Goal: Transaction & Acquisition: Purchase product/service

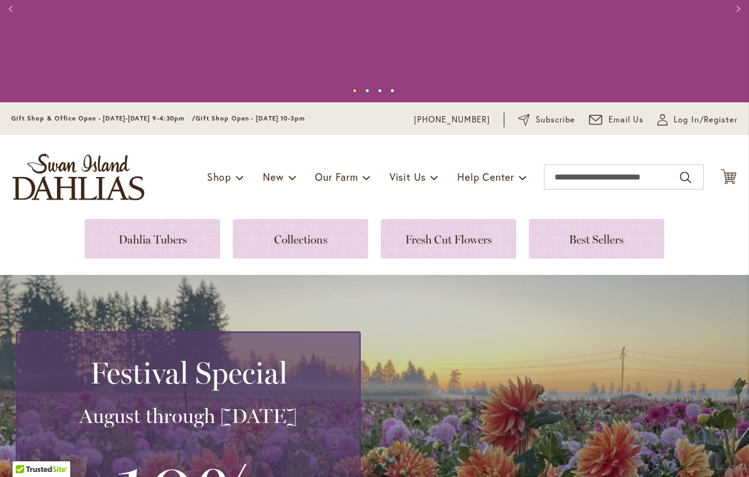
scroll to position [90, 0]
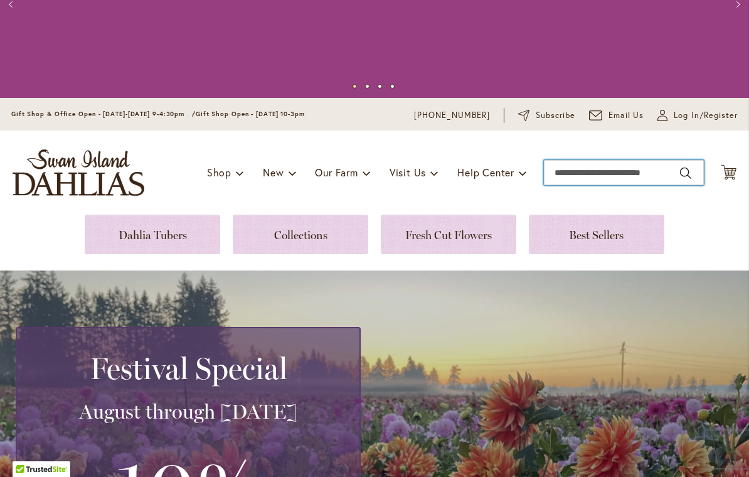
click at [609, 171] on input "Search" at bounding box center [624, 172] width 160 height 25
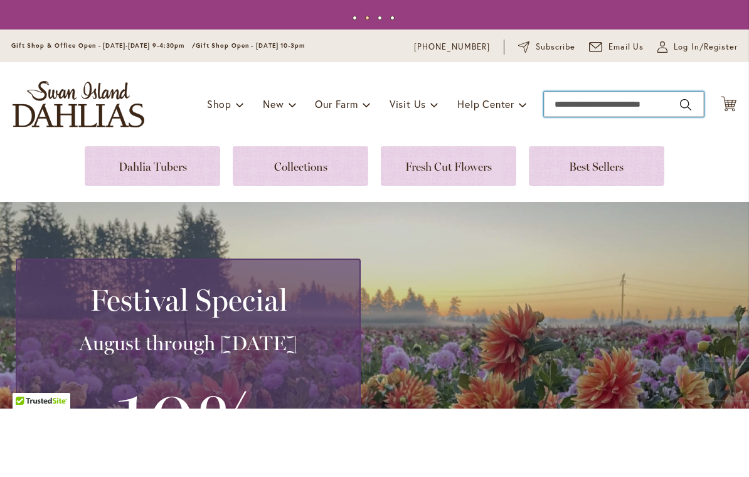
click at [647, 160] on input "Search" at bounding box center [624, 172] width 160 height 25
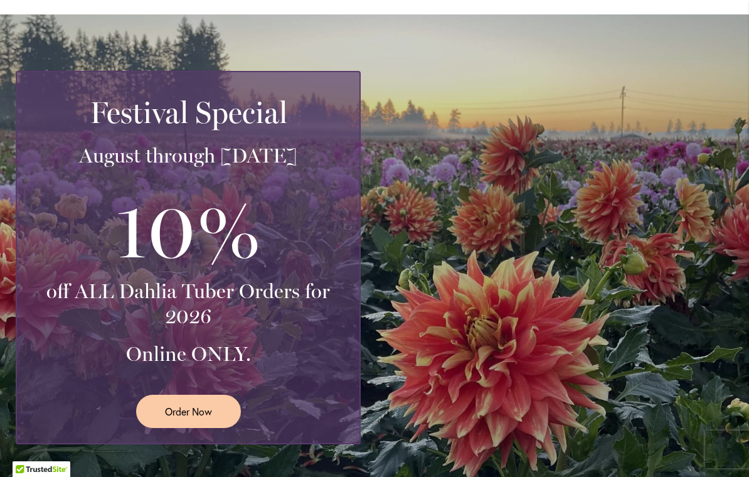
scroll to position [357, 0]
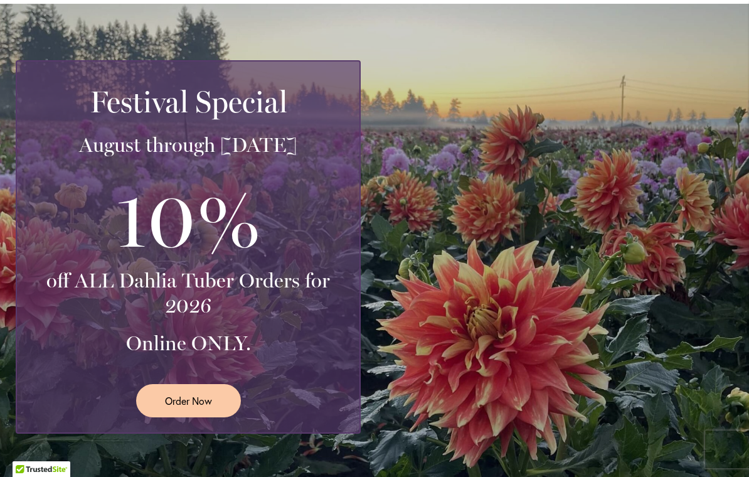
click at [184, 404] on span "Order Now" at bounding box center [188, 401] width 47 height 14
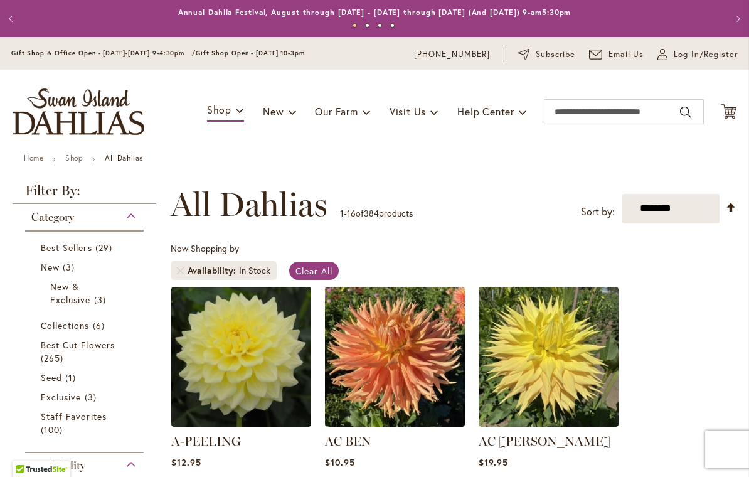
click at [703, 215] on select "**********" at bounding box center [671, 209] width 97 height 30
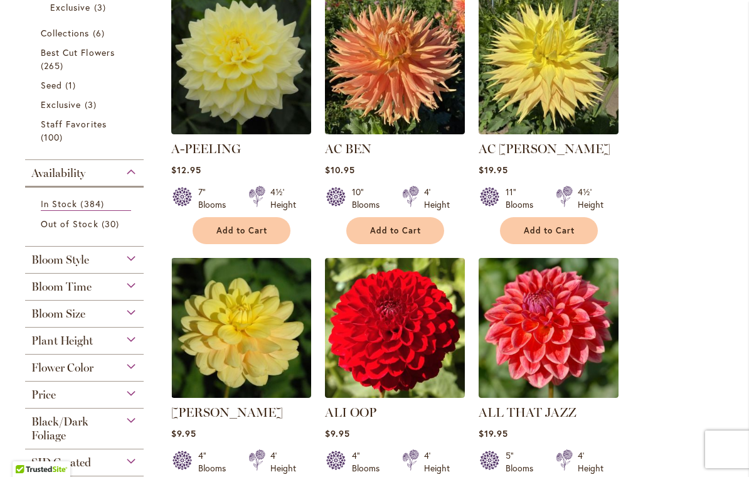
scroll to position [311, 0]
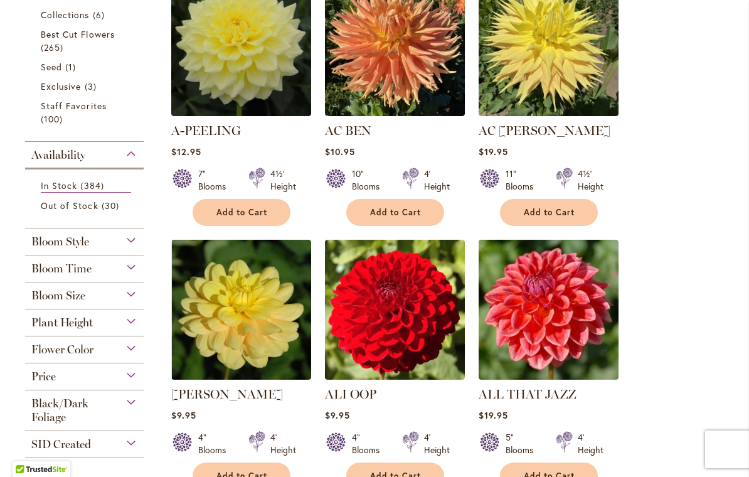
click at [60, 357] on span "Flower Color" at bounding box center [62, 350] width 62 height 14
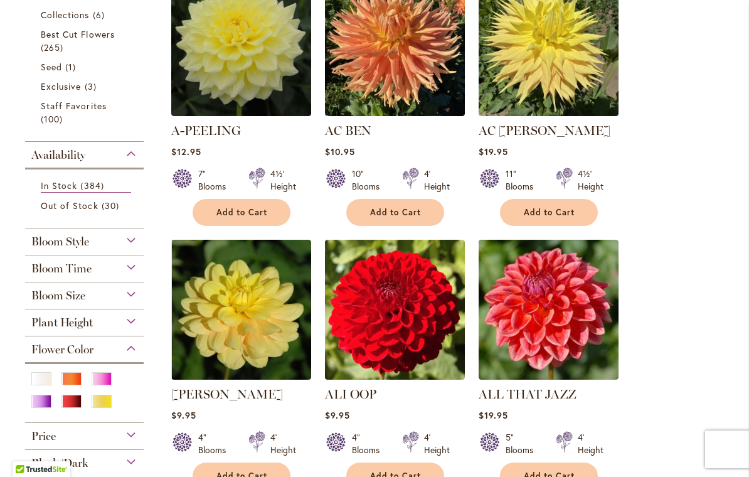
click at [40, 408] on div "Purple" at bounding box center [41, 401] width 20 height 13
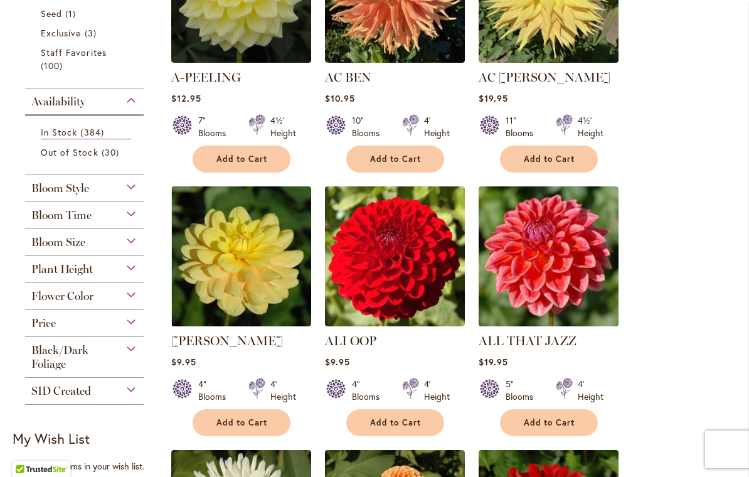
scroll to position [366, 0]
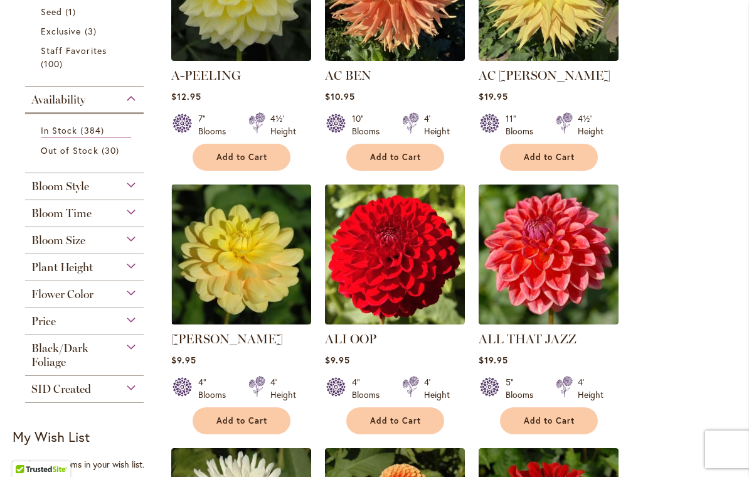
click at [55, 290] on div "Flower Color" at bounding box center [84, 291] width 119 height 20
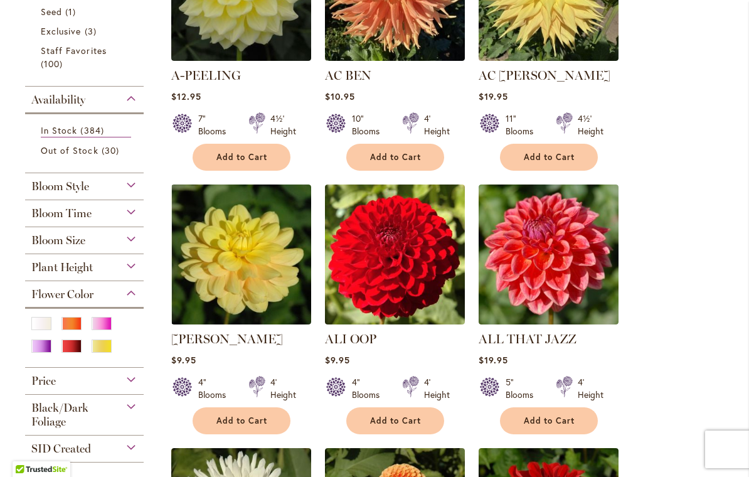
click at [40, 345] on div "Purple" at bounding box center [41, 346] width 20 height 13
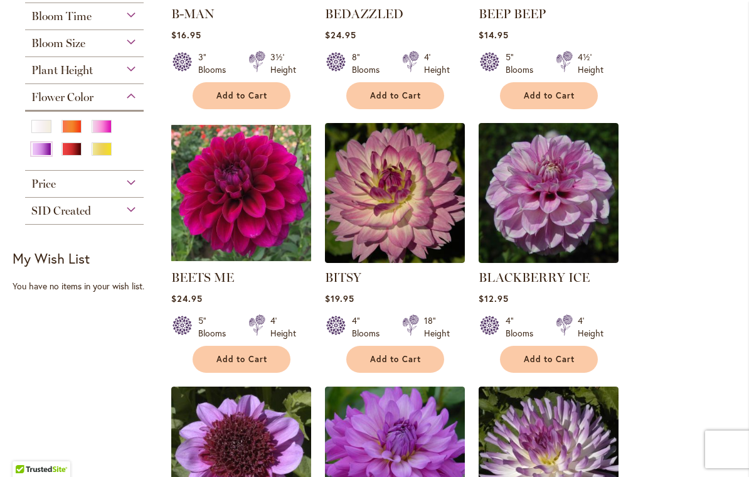
scroll to position [427, 0]
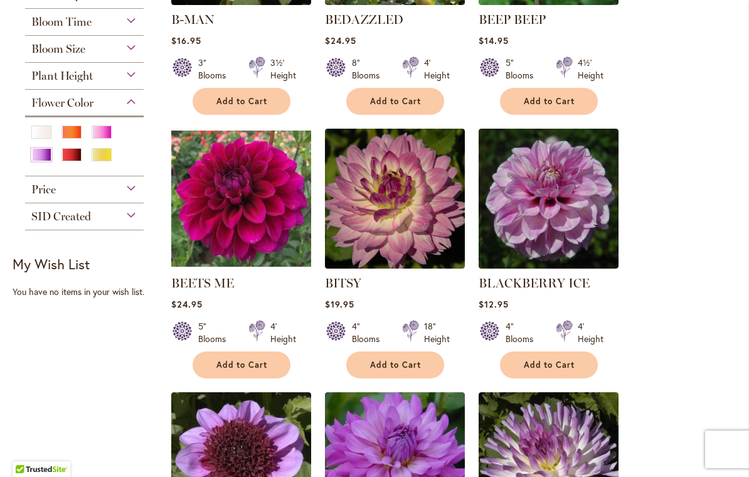
click at [71, 131] on div "Orange/Peach" at bounding box center [72, 132] width 20 height 13
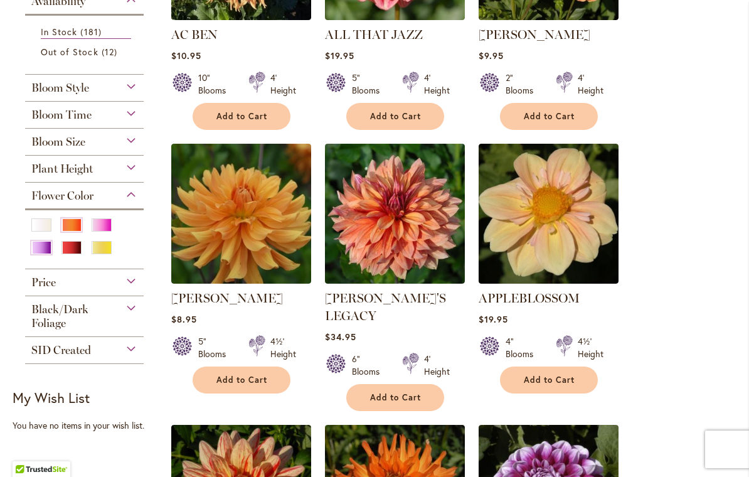
scroll to position [412, 0]
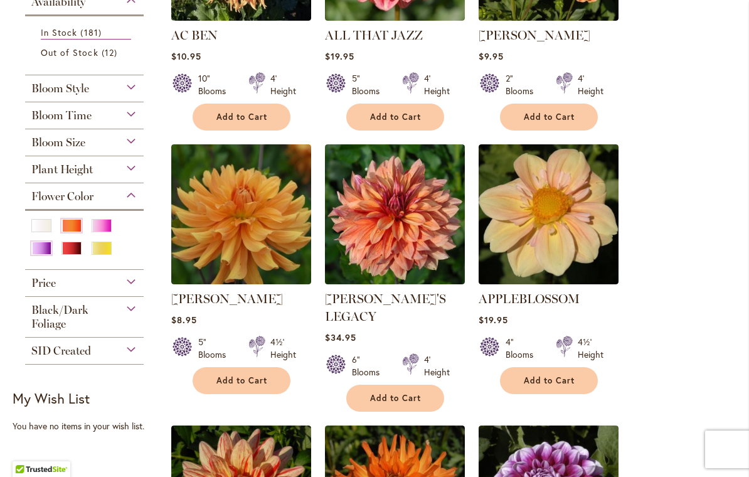
click at [99, 255] on div "Yellow" at bounding box center [102, 248] width 20 height 13
click at [105, 180] on div "Plant Height Under 3' Low Growing 7 items 3½' 1 item 3' – 3½' 44 items 4' – 4½'…" at bounding box center [84, 169] width 119 height 27
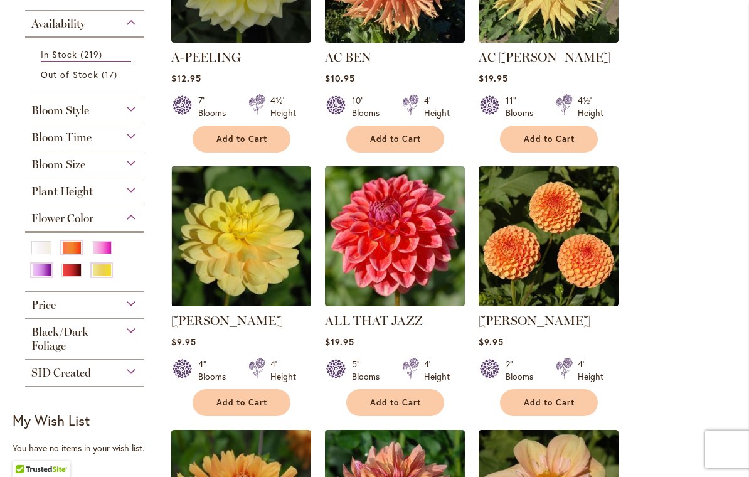
scroll to position [391, 0]
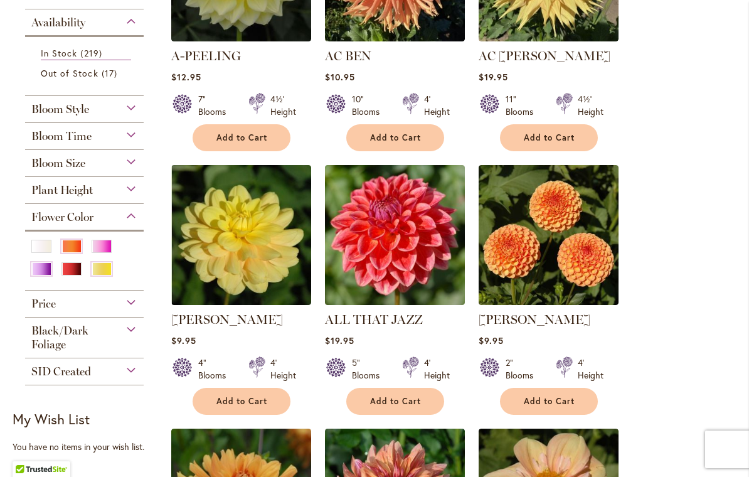
click at [42, 270] on div "Purple" at bounding box center [41, 268] width 20 height 13
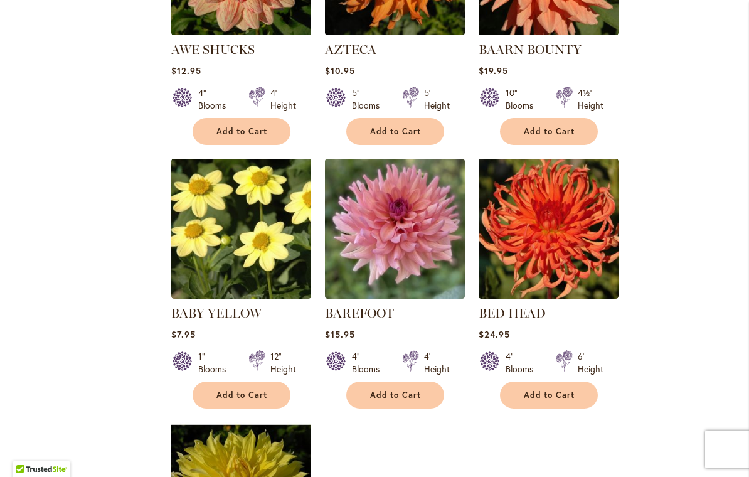
scroll to position [1198, 0]
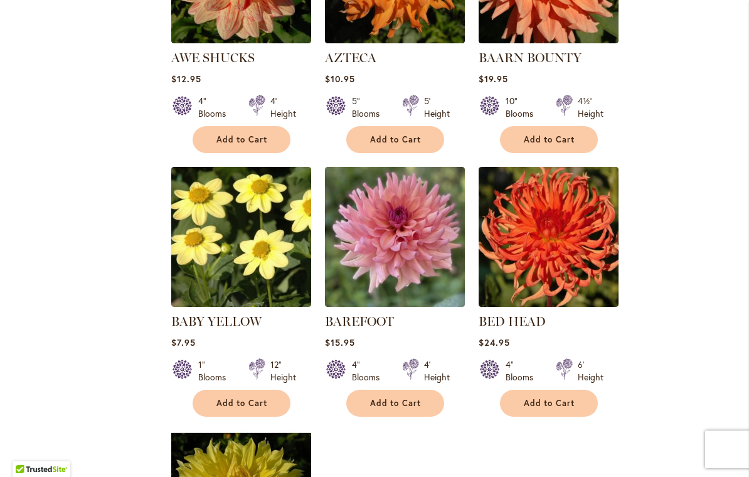
click at [390, 226] on img at bounding box center [395, 237] width 140 height 140
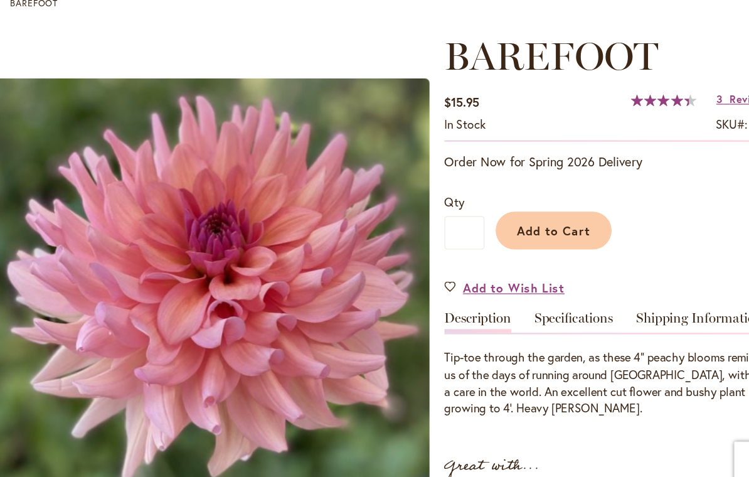
scroll to position [98, 0]
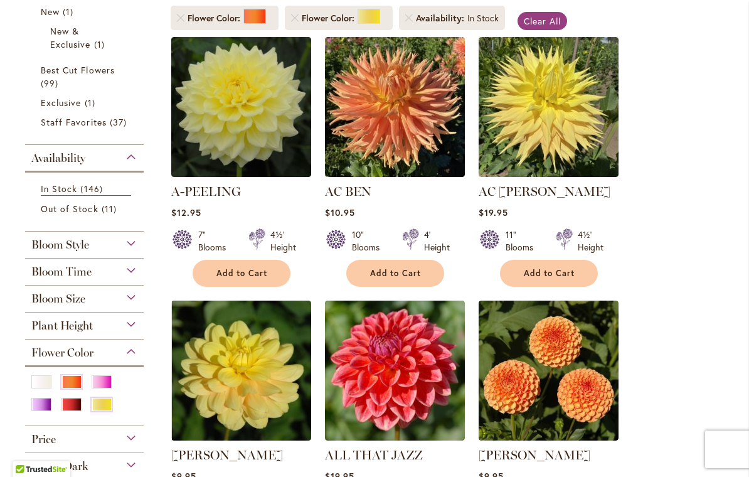
scroll to position [280, 0]
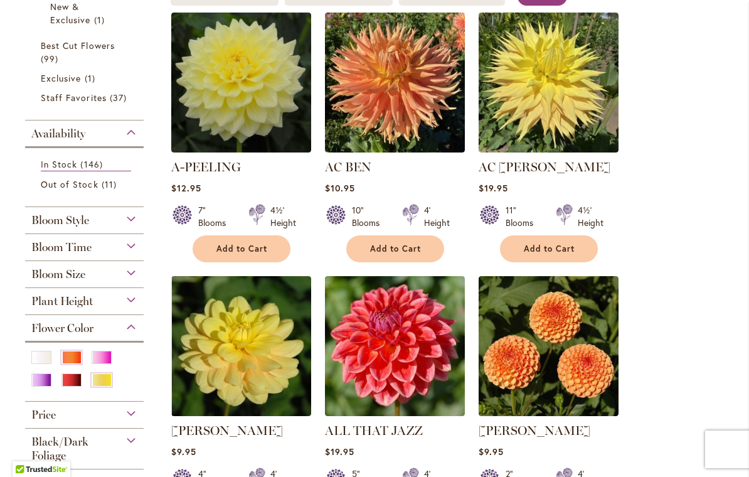
click at [40, 387] on div "Purple" at bounding box center [41, 379] width 20 height 13
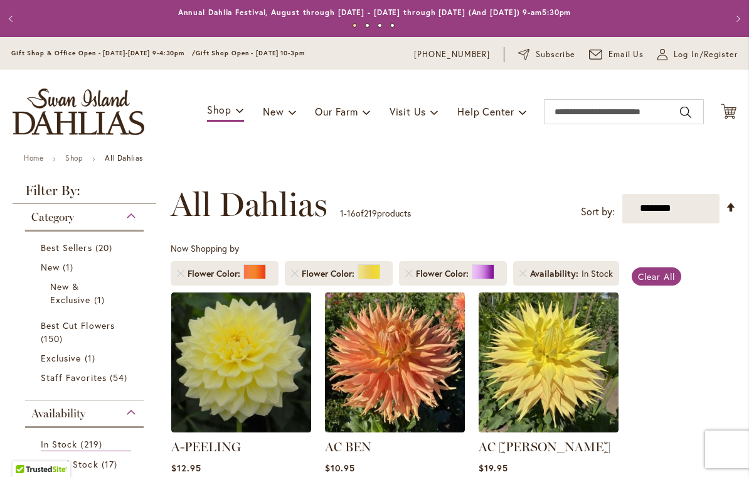
scroll to position [55, 0]
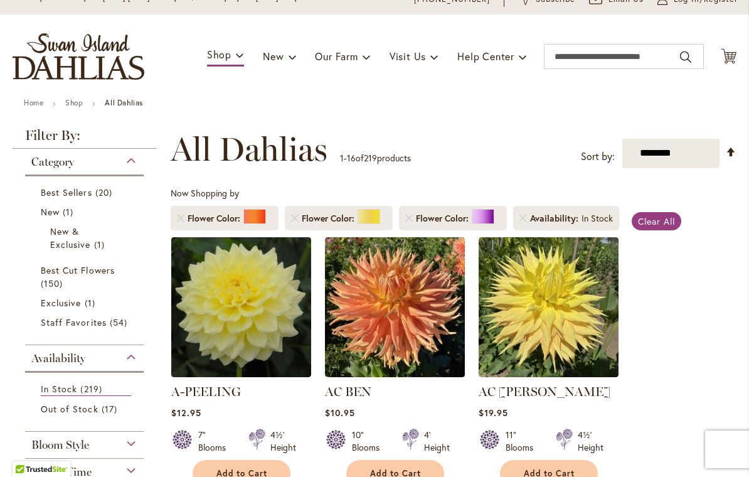
click at [477, 207] on li "Flower Color" at bounding box center [453, 218] width 108 height 24
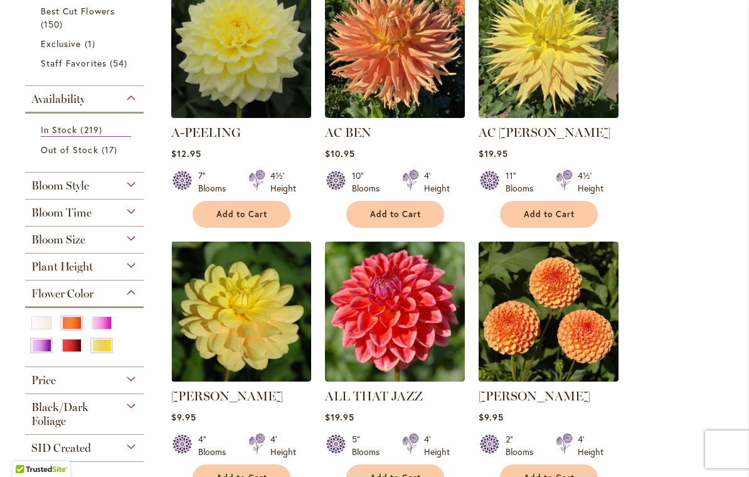
scroll to position [284, 0]
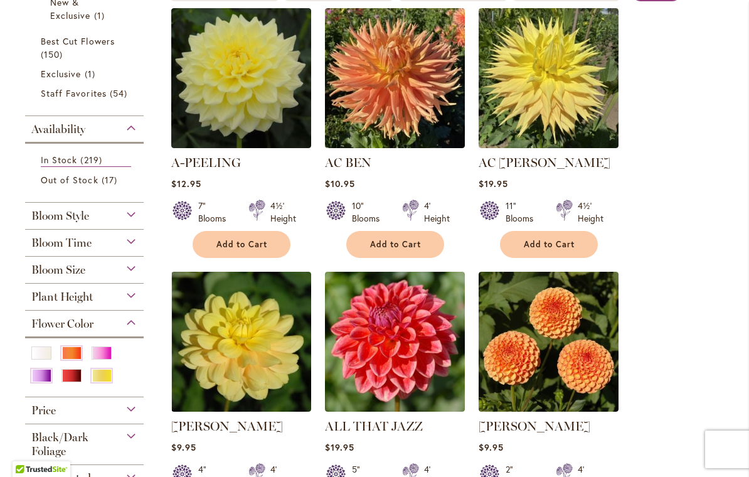
click at [42, 378] on div "Purple" at bounding box center [41, 375] width 20 height 13
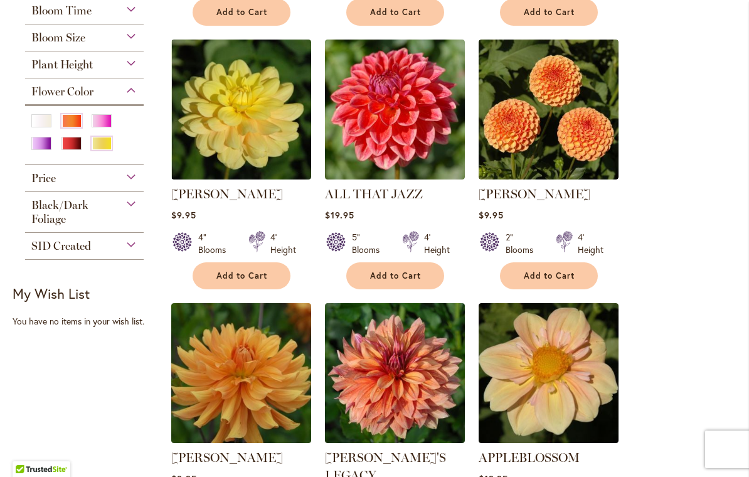
scroll to position [408, 0]
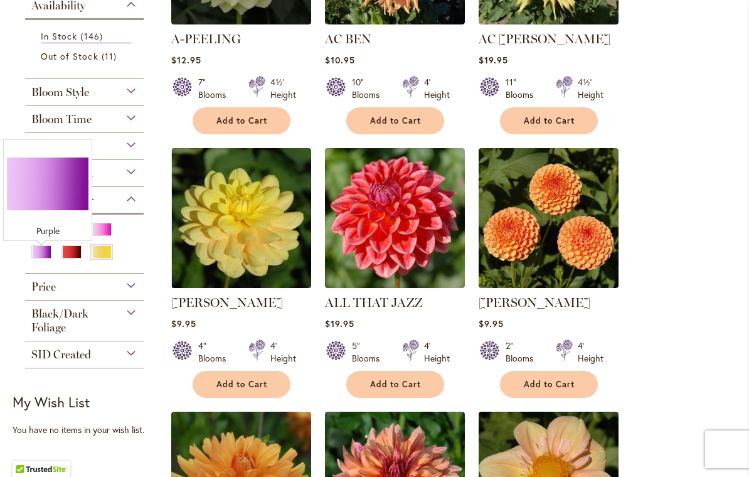
click at [46, 259] on div "Purple" at bounding box center [41, 251] width 20 height 13
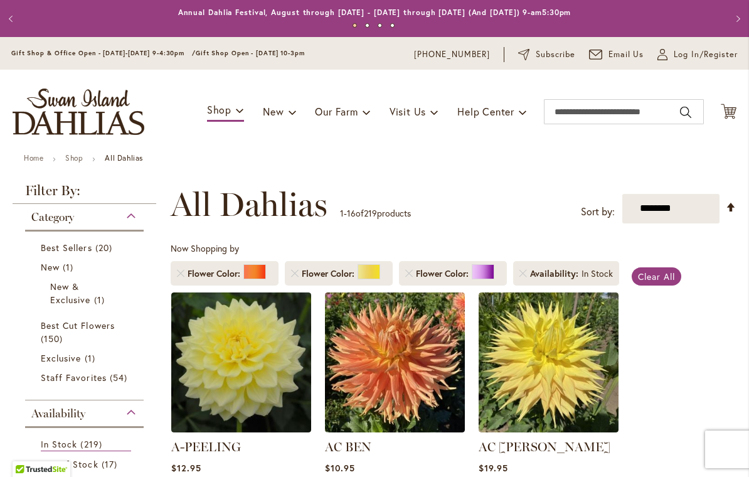
click at [475, 271] on div at bounding box center [483, 271] width 23 height 15
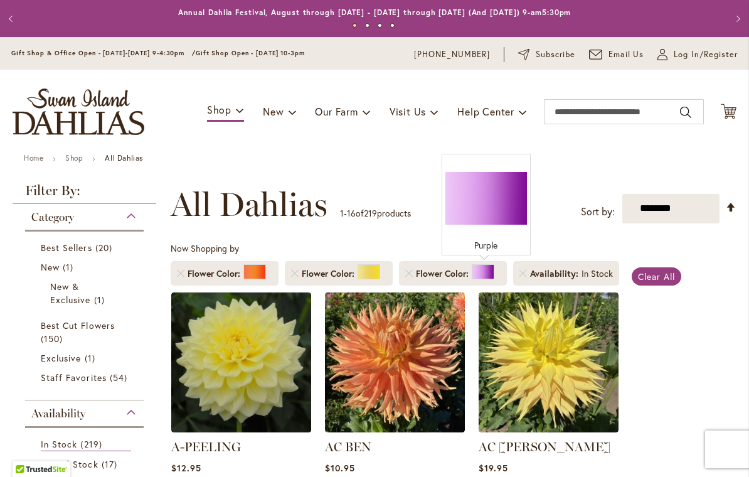
click at [182, 274] on link "Remove Flower Color Orange/Peach" at bounding box center [181, 274] width 8 height 8
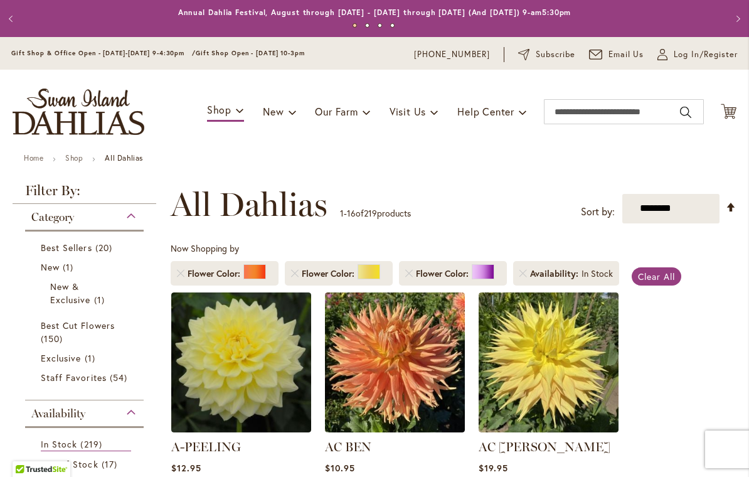
click at [298, 271] on link "Remove Flower Color Yellow" at bounding box center [295, 274] width 8 height 8
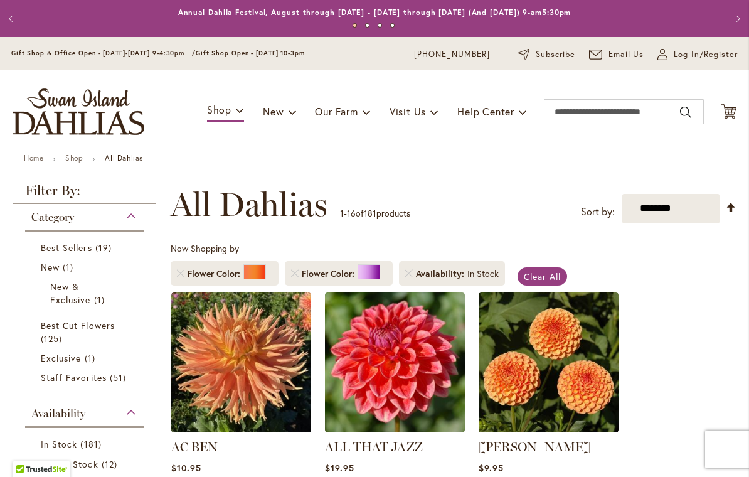
click at [181, 271] on link "Remove Flower Color Orange/Peach" at bounding box center [181, 274] width 8 height 8
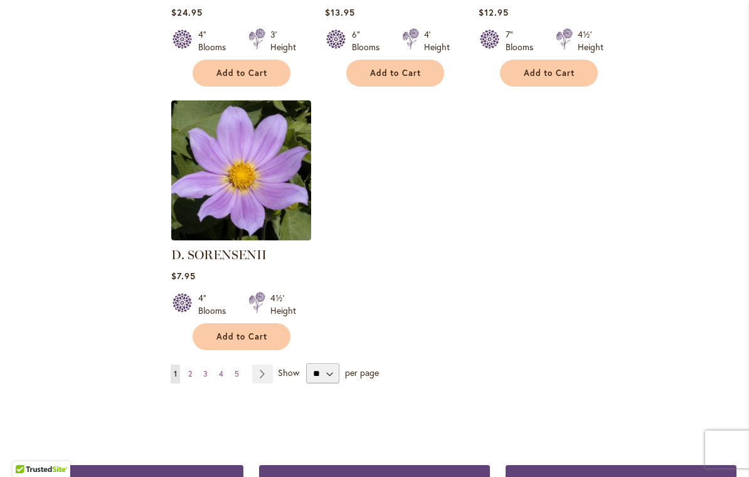
scroll to position [1511, 0]
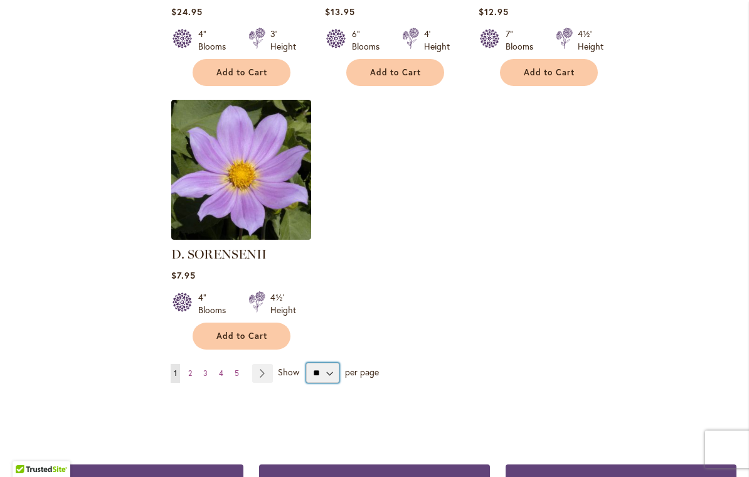
click at [327, 370] on select "** ** ** **" at bounding box center [322, 373] width 33 height 20
select select "**"
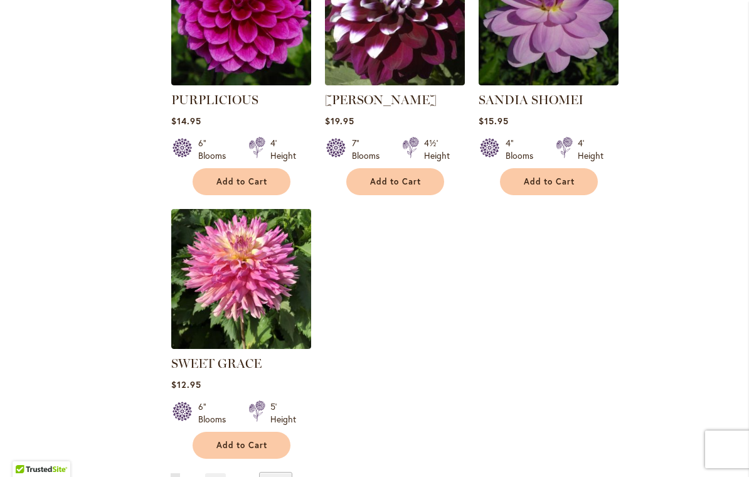
scroll to position [5748, 0]
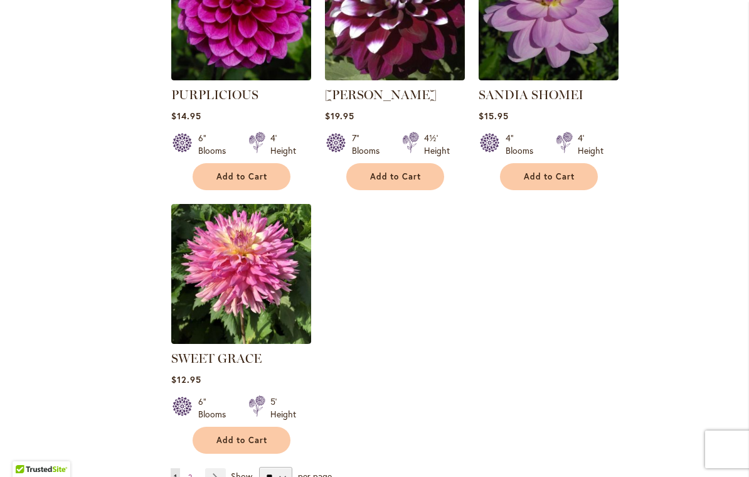
click at [192, 473] on span "2" at bounding box center [190, 477] width 4 height 9
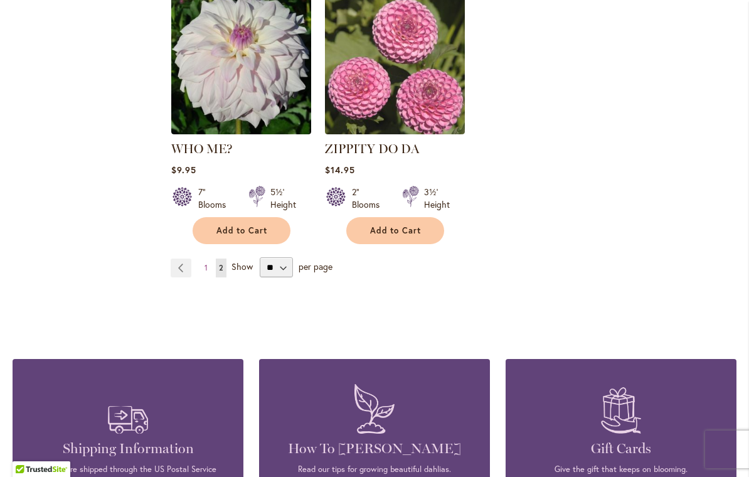
scroll to position [1091, 0]
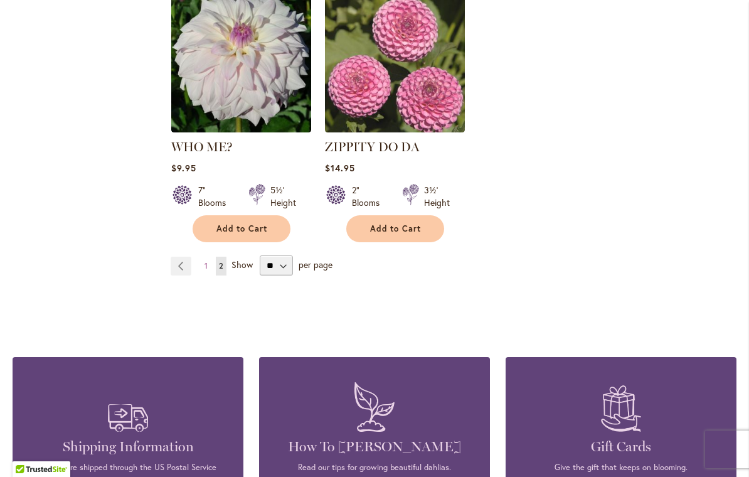
click at [203, 264] on link "Page 1" at bounding box center [205, 266] width 9 height 19
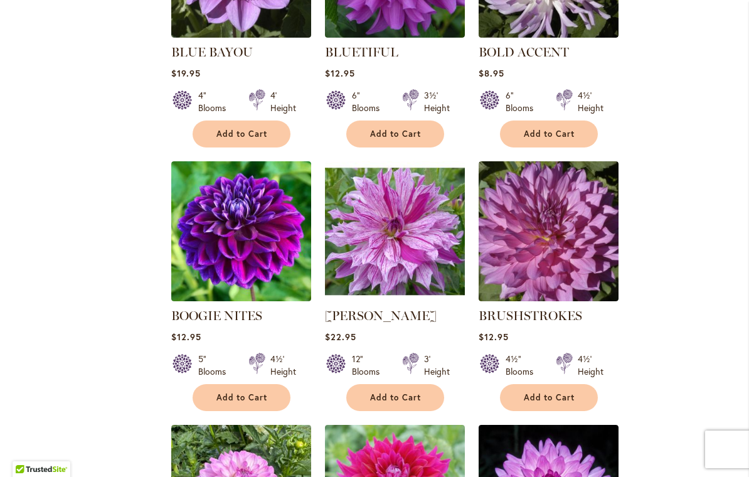
scroll to position [921, 0]
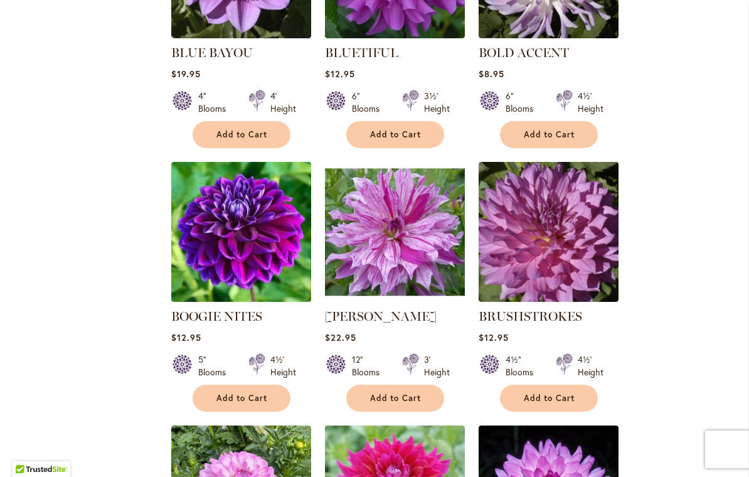
click at [233, 242] on img at bounding box center [241, 232] width 140 height 140
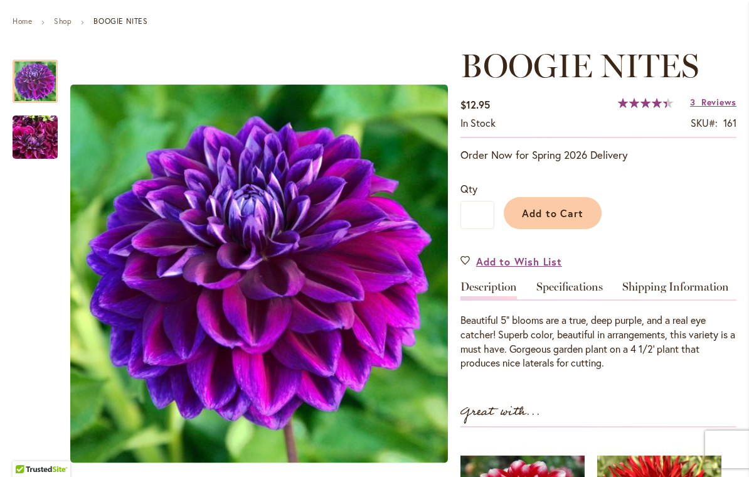
scroll to position [136, 0]
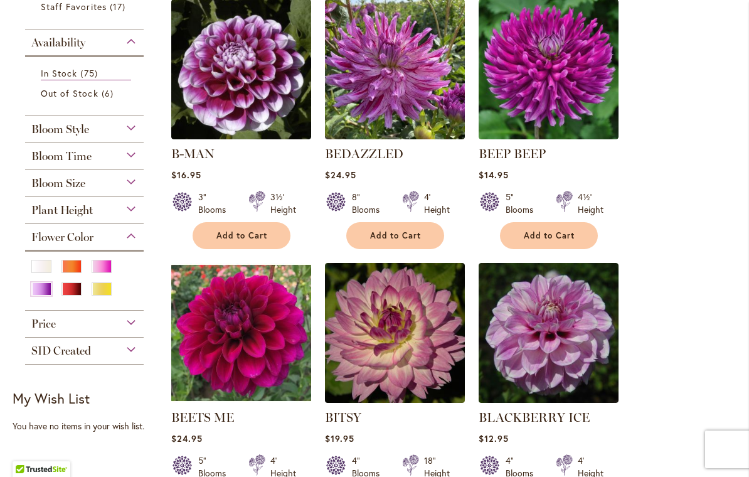
scroll to position [294, 0]
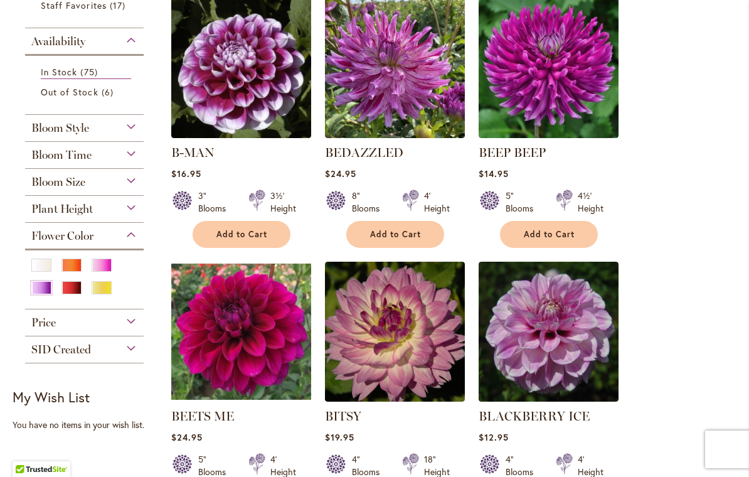
click at [75, 292] on div "Red" at bounding box center [72, 287] width 20 height 13
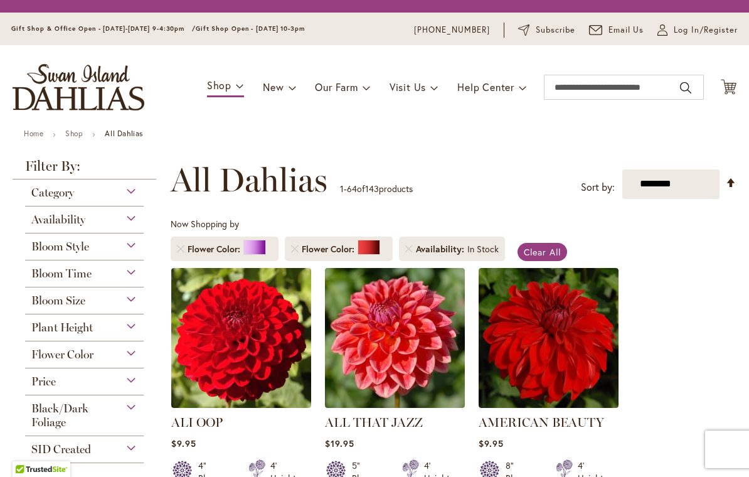
scroll to position [233, 0]
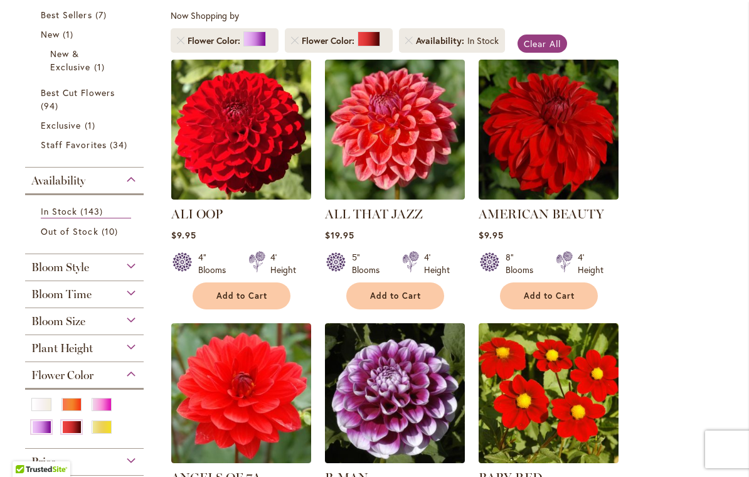
click at [180, 38] on link "Remove Flower Color Purple" at bounding box center [181, 41] width 8 height 8
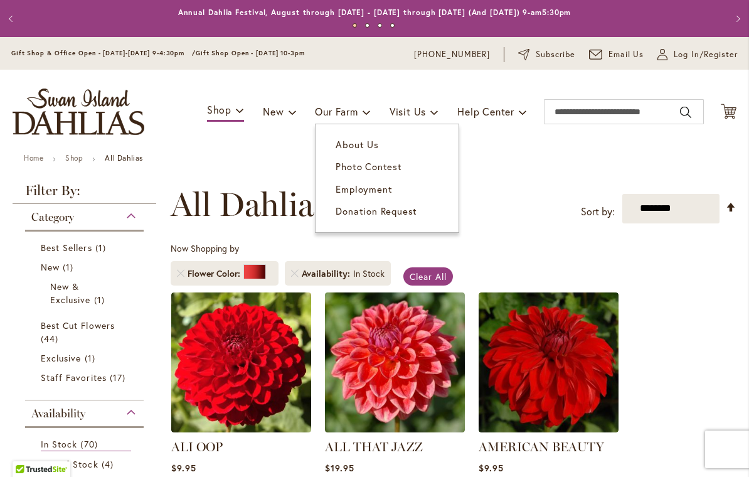
click at [355, 194] on span "Employment" at bounding box center [364, 189] width 56 height 13
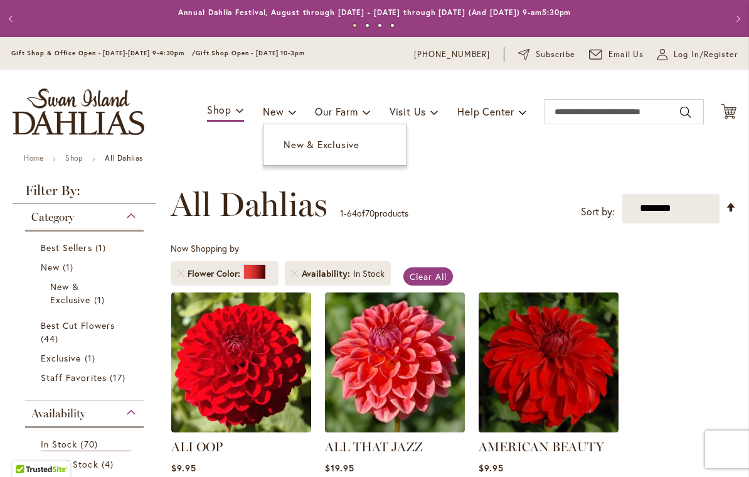
click at [321, 153] on link "New & Exclusive" at bounding box center [335, 145] width 143 height 22
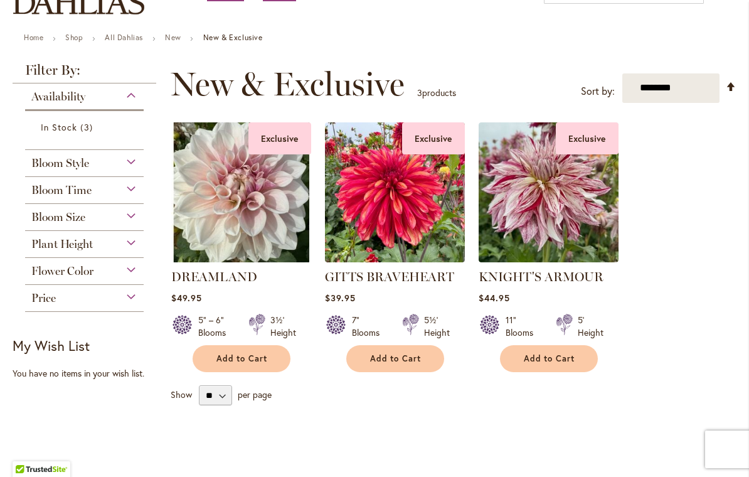
scroll to position [124, 0]
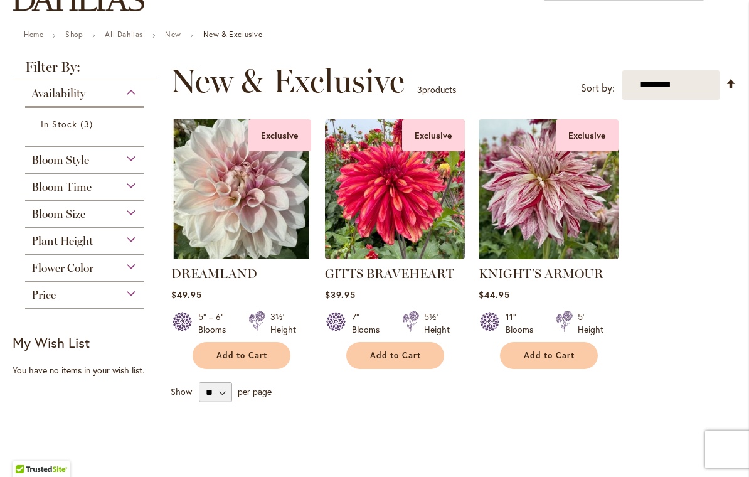
click at [382, 218] on img at bounding box center [395, 189] width 140 height 140
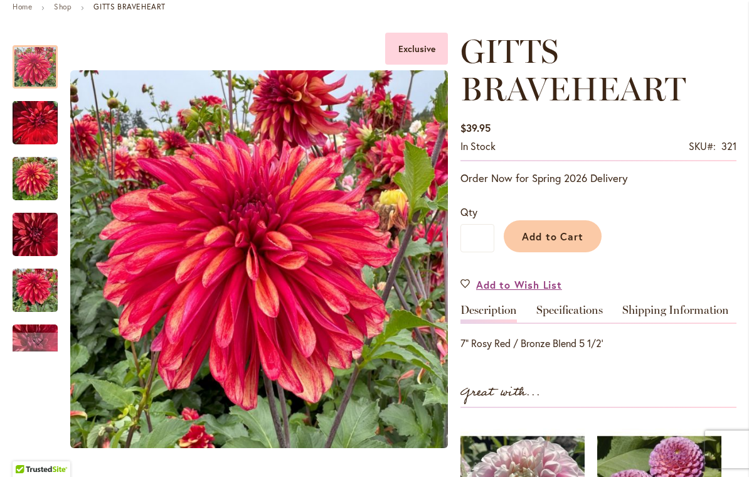
scroll to position [153, 0]
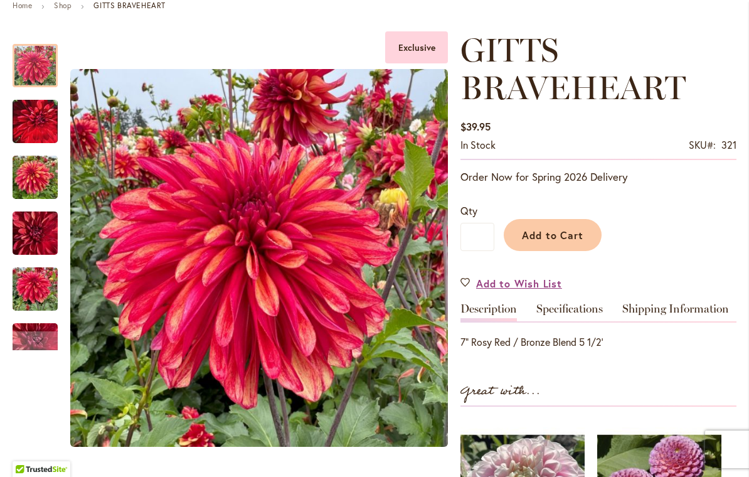
click at [30, 125] on img "GITTS BRAVEHEART" at bounding box center [35, 121] width 45 height 56
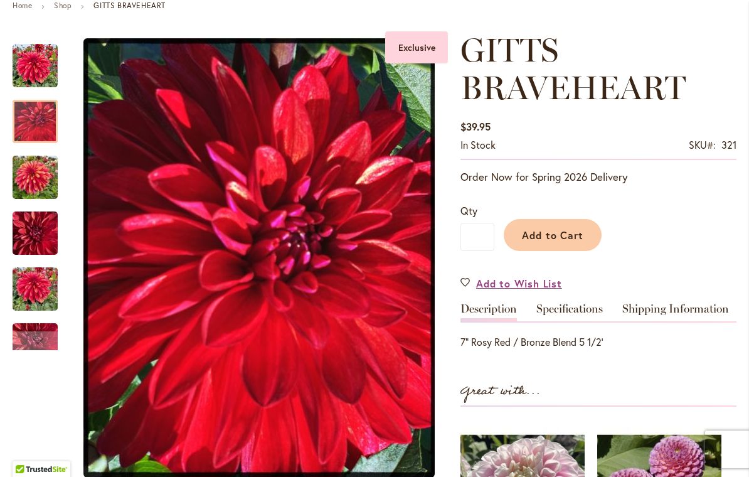
click at [35, 173] on img "GITTS BRAVEHEART" at bounding box center [35, 178] width 45 height 60
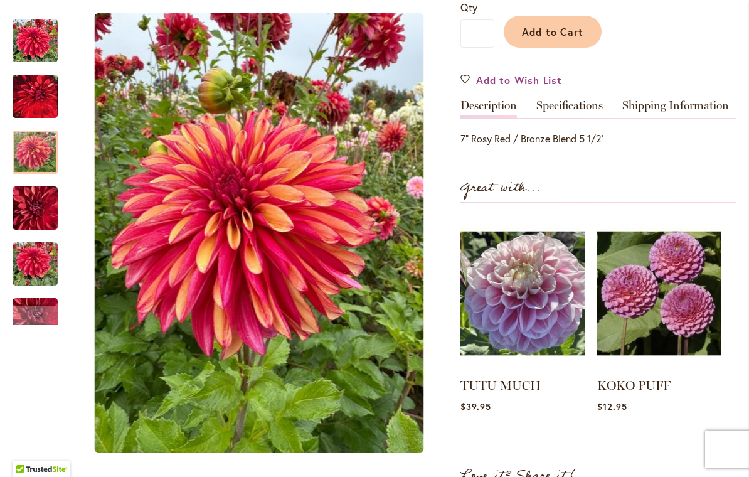
scroll to position [356, 0]
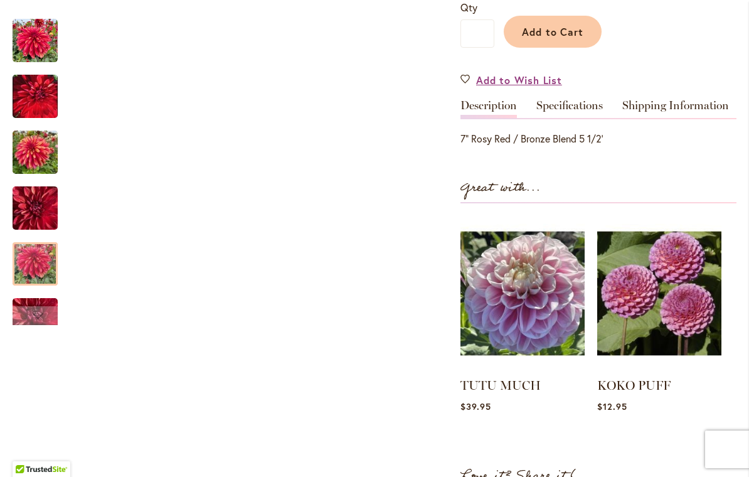
click at [41, 267] on img "GITTS BRAVEHEART" at bounding box center [35, 264] width 45 height 60
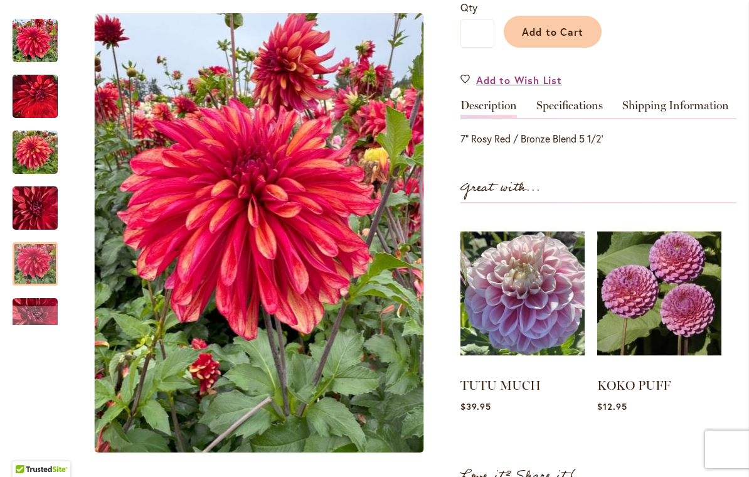
click at [35, 159] on img "GITTS BRAVEHEART" at bounding box center [35, 152] width 45 height 60
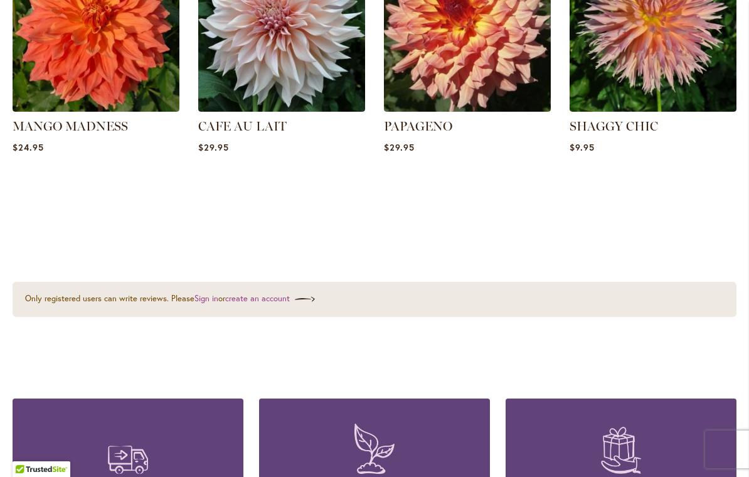
scroll to position [896, 0]
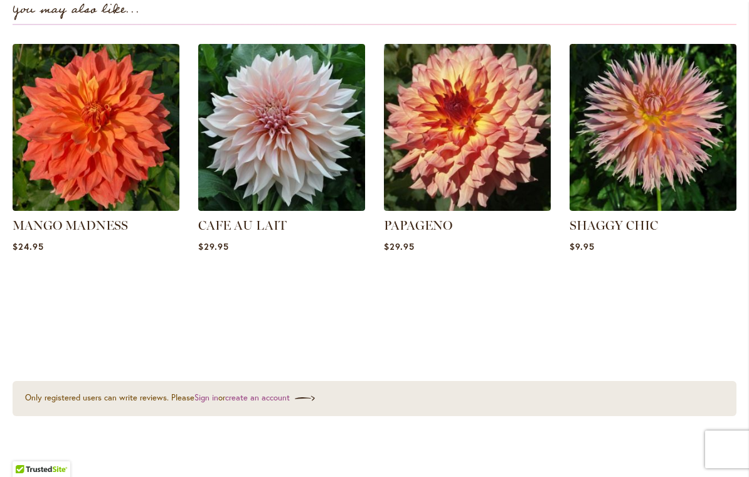
click at [257, 134] on img at bounding box center [281, 127] width 167 height 167
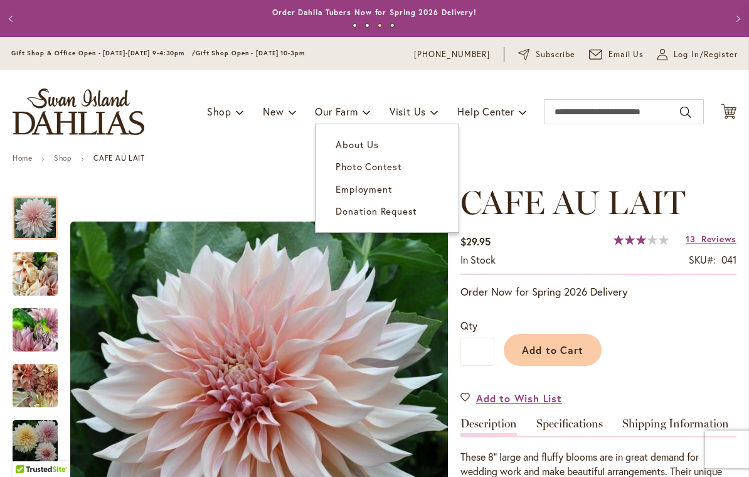
click at [349, 170] on span "Photo Contest" at bounding box center [369, 166] width 66 height 13
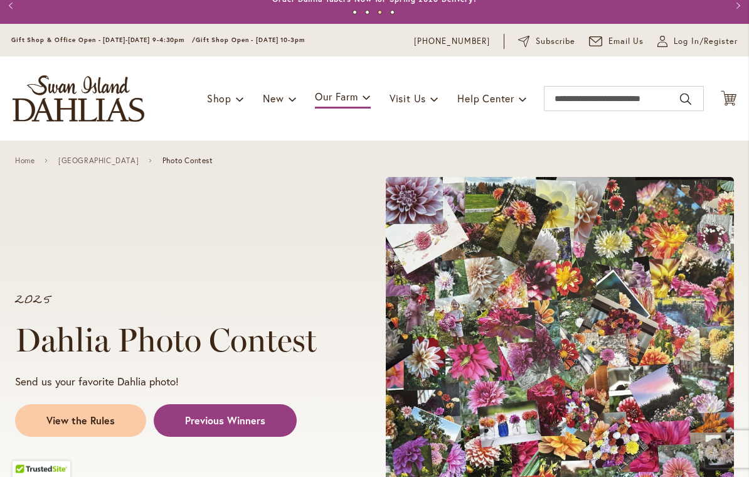
scroll to position [13, 0]
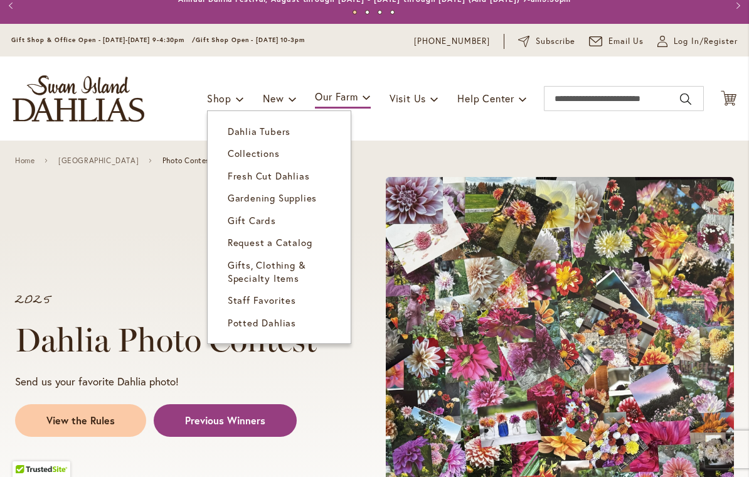
click at [212, 103] on span "Shop" at bounding box center [219, 98] width 24 height 13
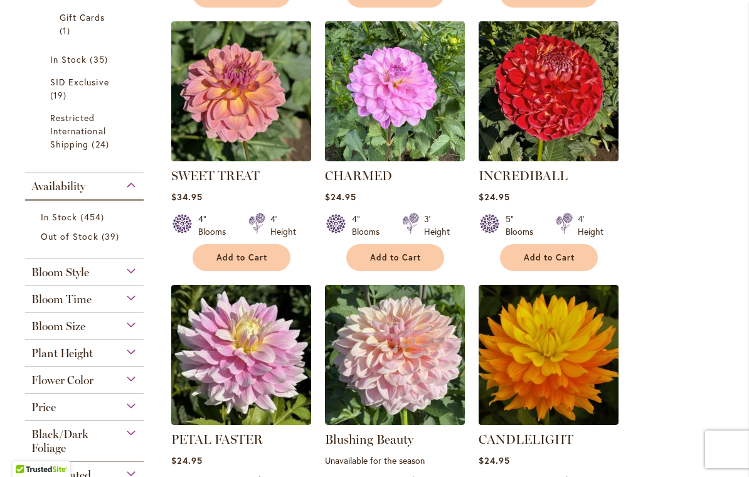
scroll to position [996, 0]
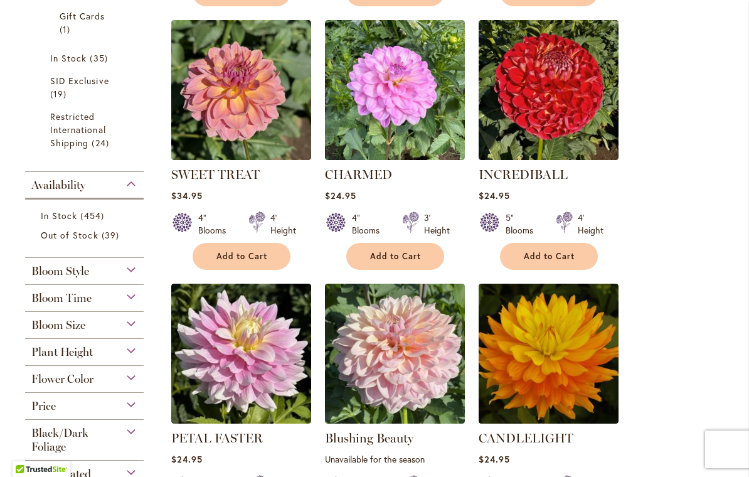
click at [105, 386] on div "Flower Color" at bounding box center [84, 376] width 119 height 20
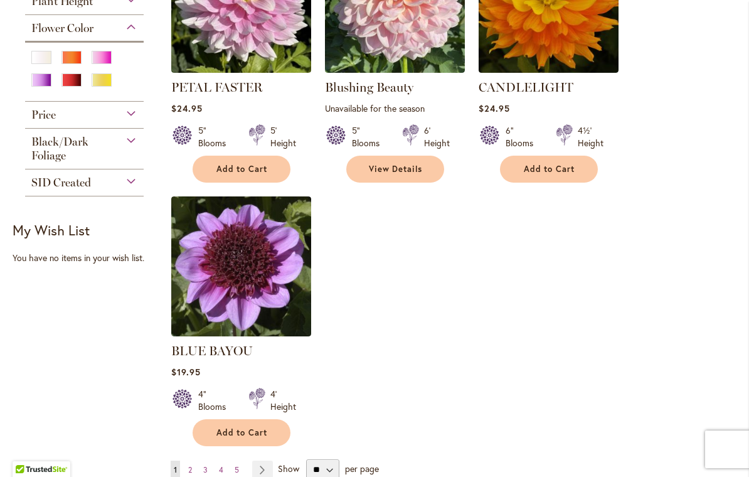
scroll to position [1346, 0]
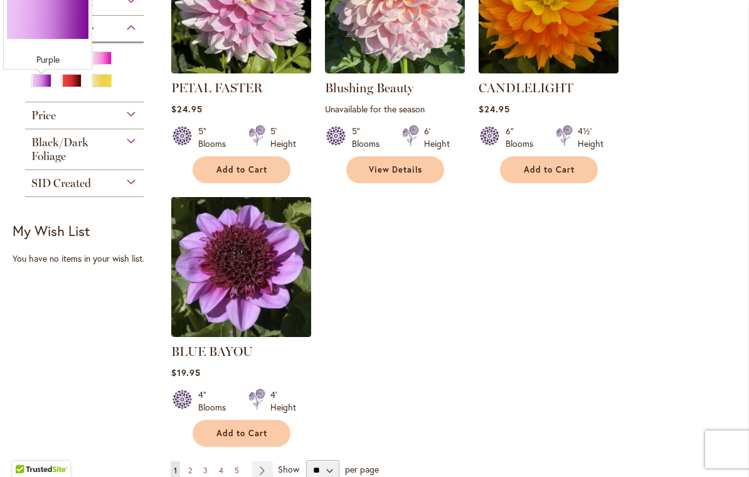
click at [43, 87] on div "Purple" at bounding box center [41, 80] width 20 height 13
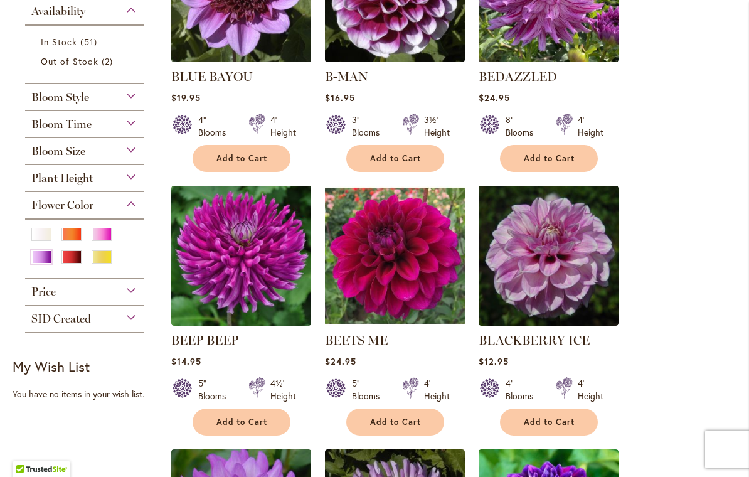
scroll to position [383, 0]
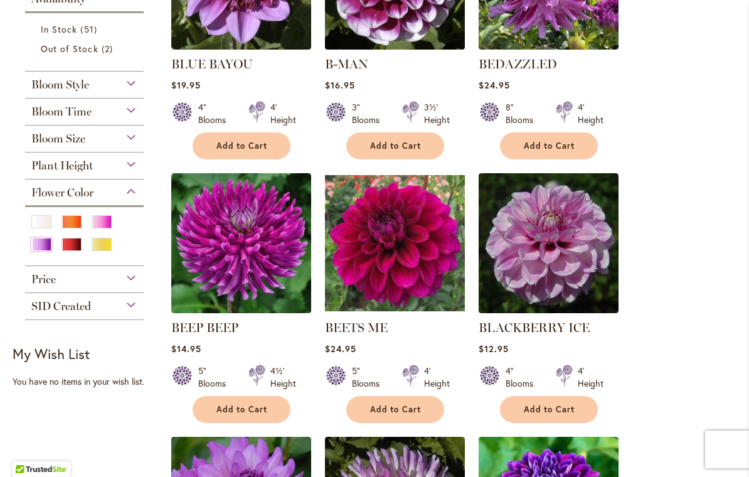
click at [105, 249] on div "Yellow" at bounding box center [102, 244] width 20 height 13
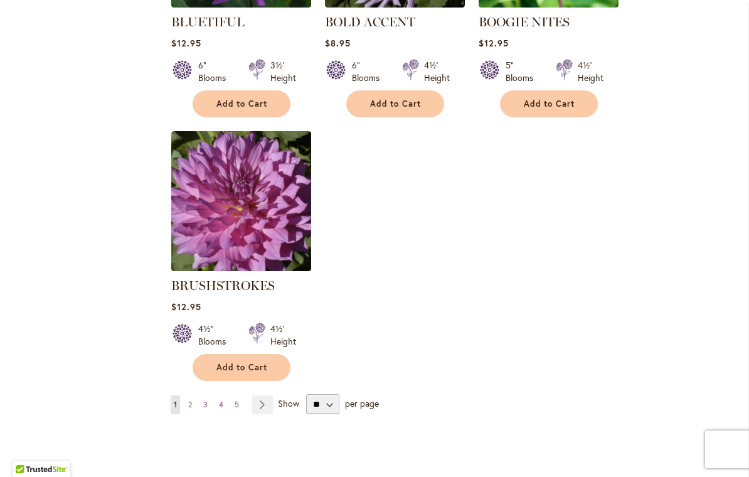
scroll to position [1494, 0]
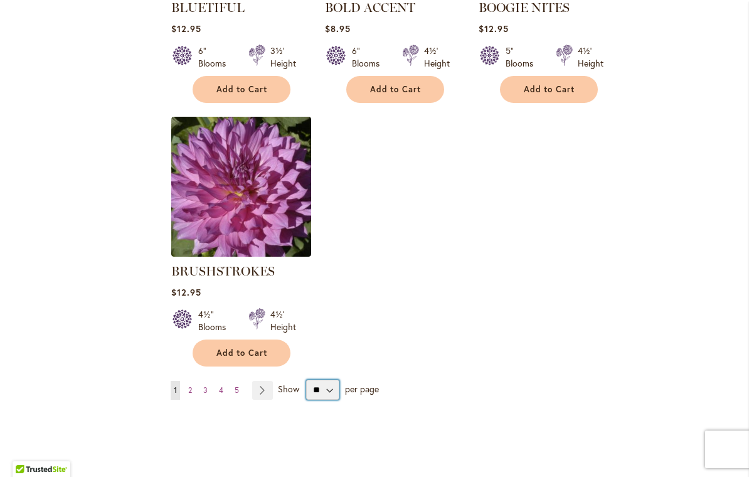
click at [315, 391] on select "** ** ** **" at bounding box center [322, 390] width 33 height 20
select select "**"
